Goal: Transaction & Acquisition: Book appointment/travel/reservation

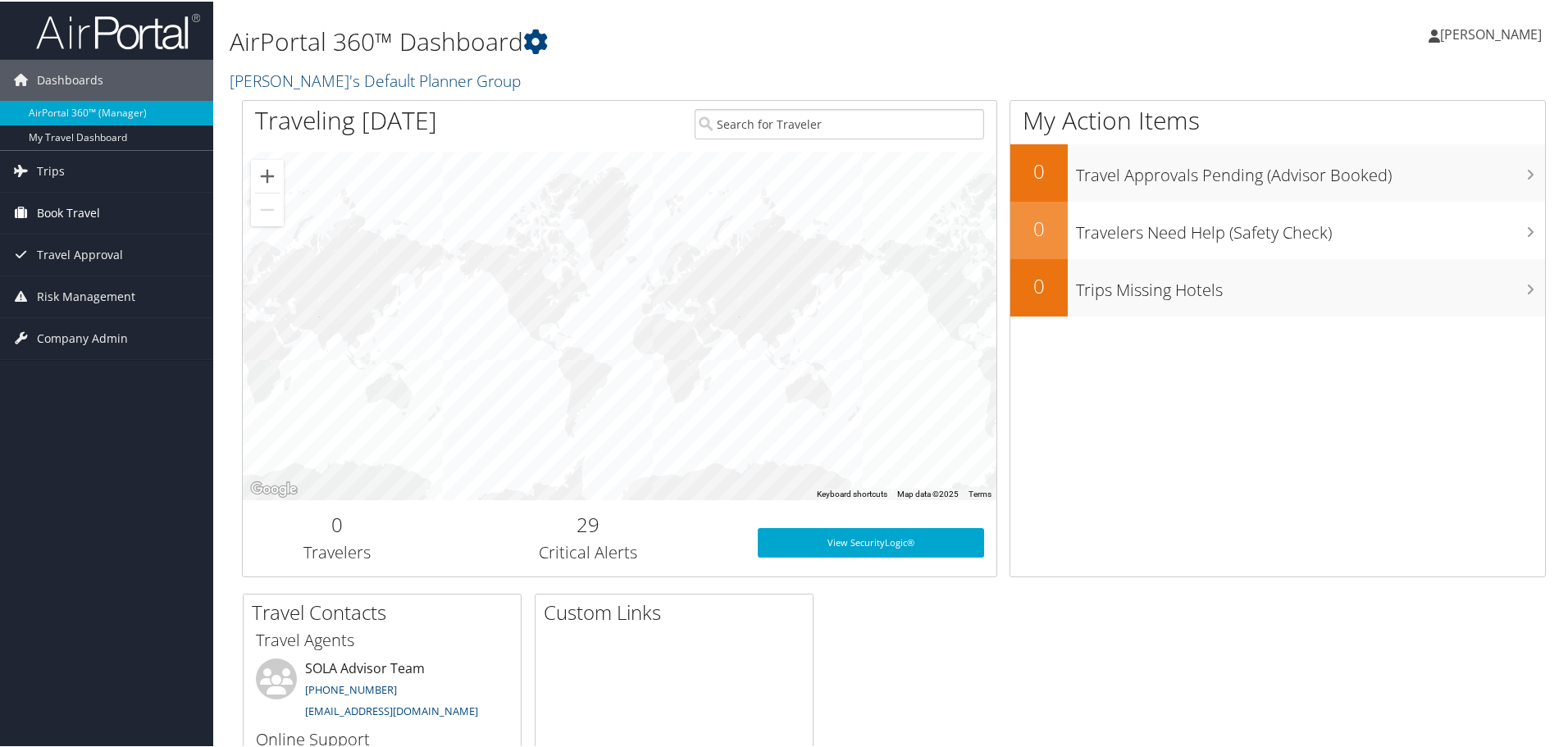
click at [104, 209] on link "Book Travel" at bounding box center [106, 212] width 213 height 41
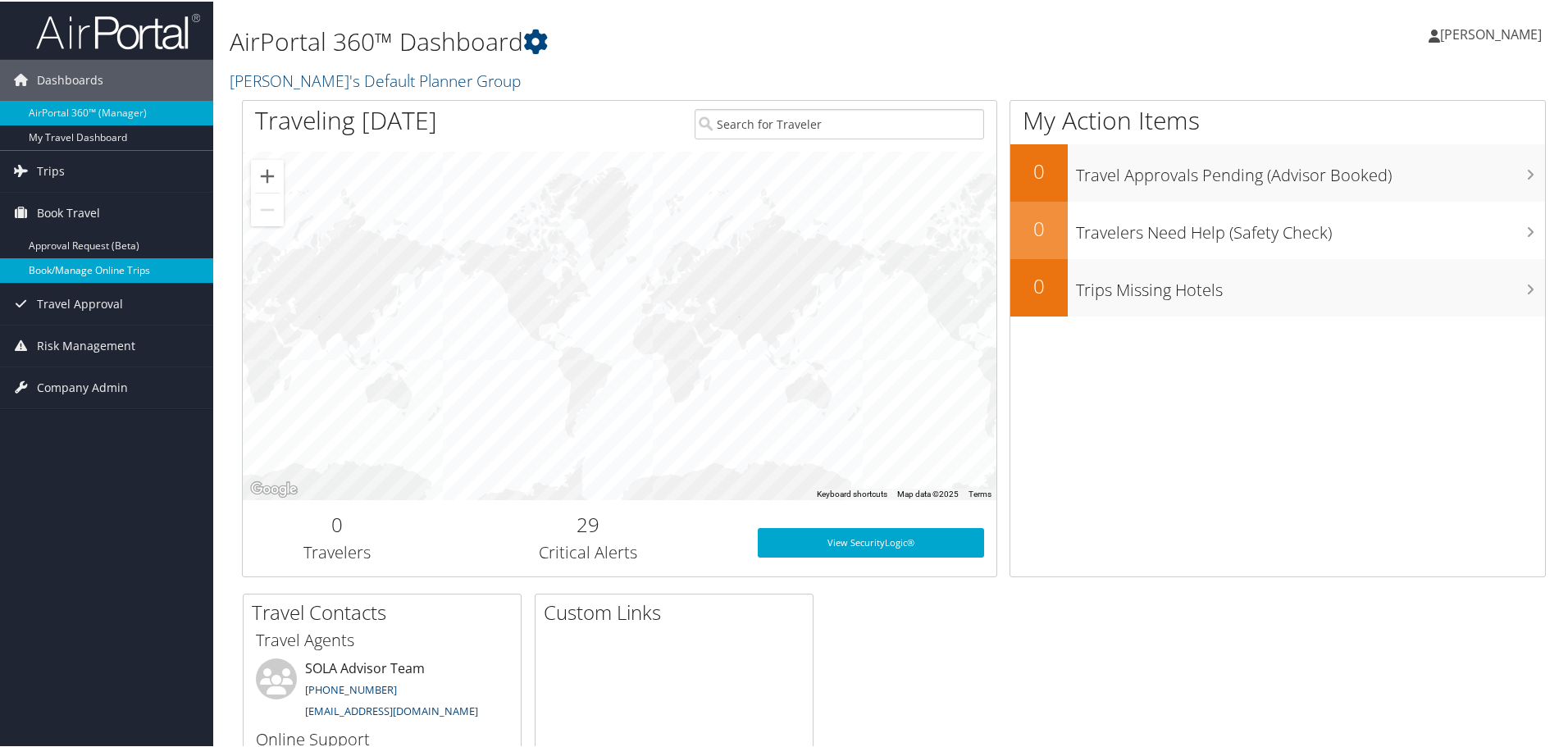
click at [112, 272] on link "Book/Manage Online Trips" at bounding box center [106, 269] width 213 height 25
